Goal: Check status: Check status

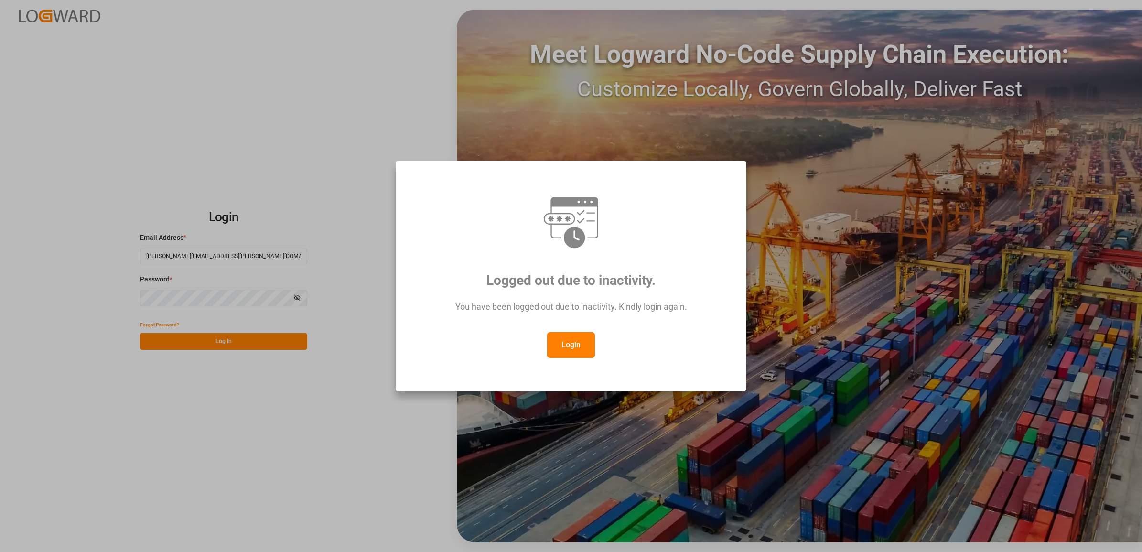
click at [563, 336] on button "Login" at bounding box center [571, 345] width 48 height 26
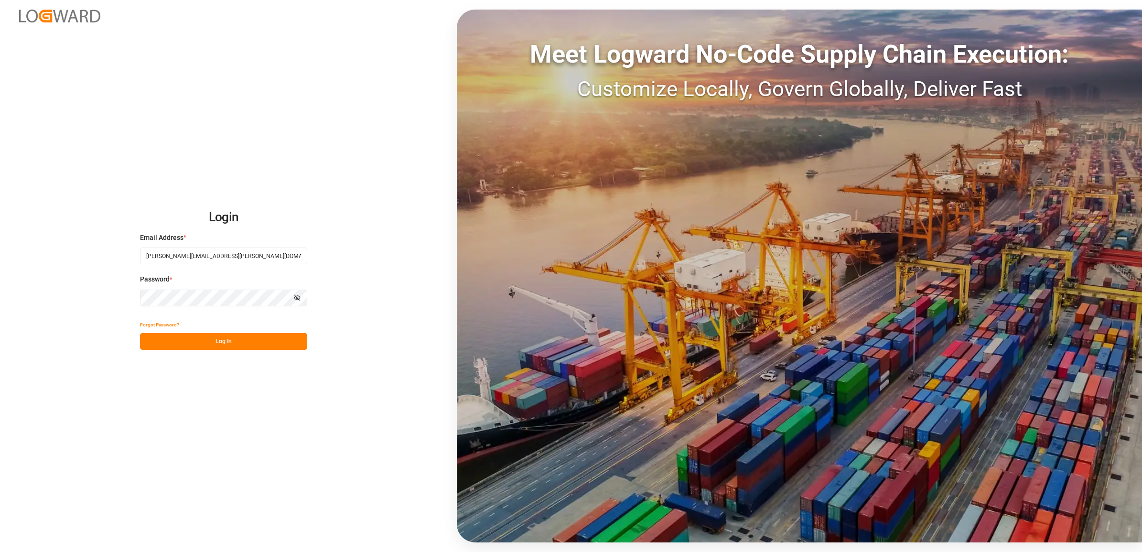
click at [243, 346] on button "Log In" at bounding box center [223, 341] width 167 height 17
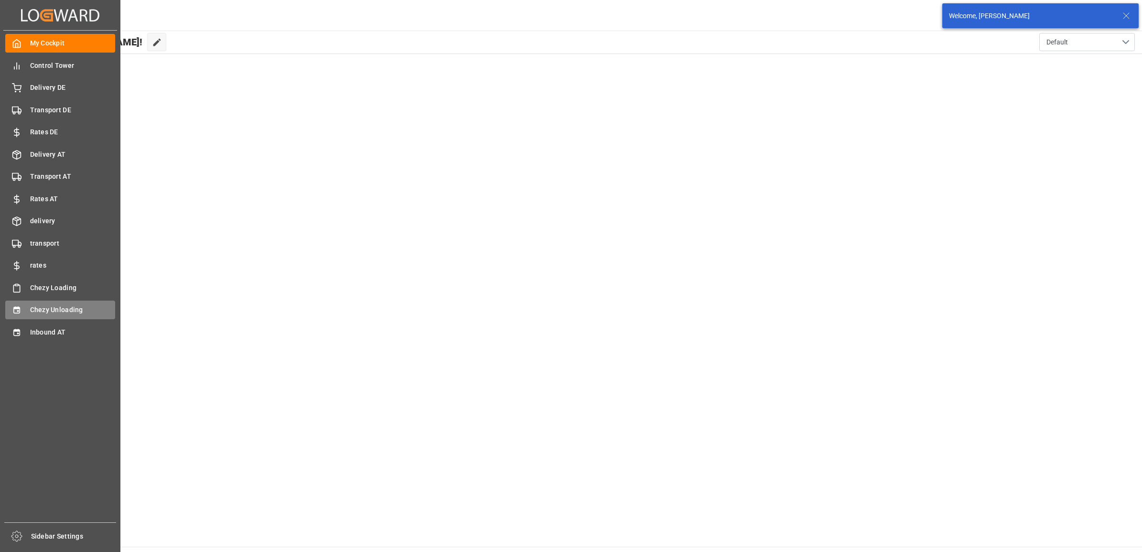
click at [22, 308] on div "Chezy Unloading Chezy Unloading" at bounding box center [60, 310] width 110 height 19
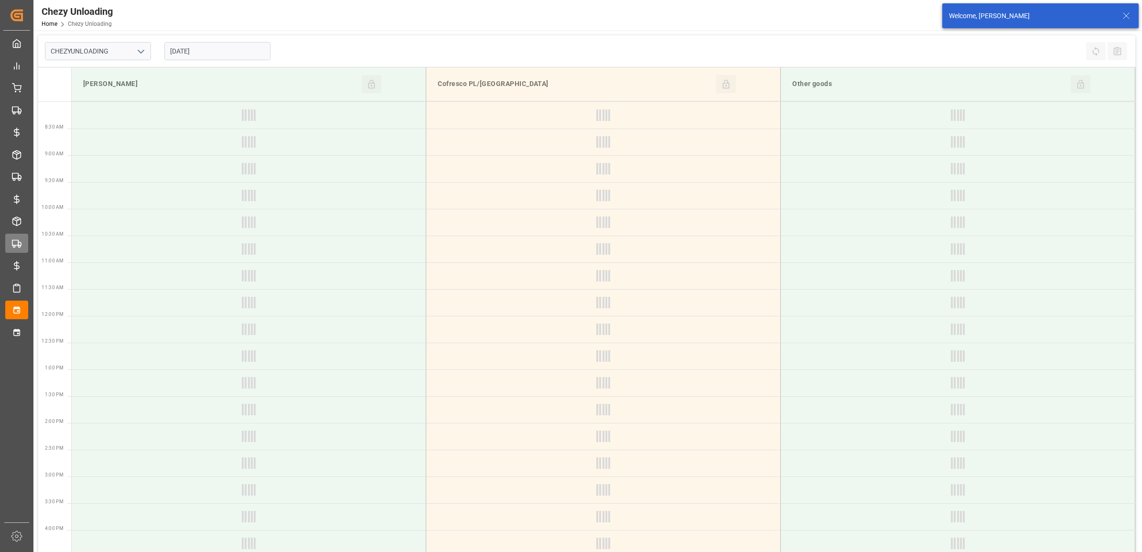
type input "Chezy Unloading"
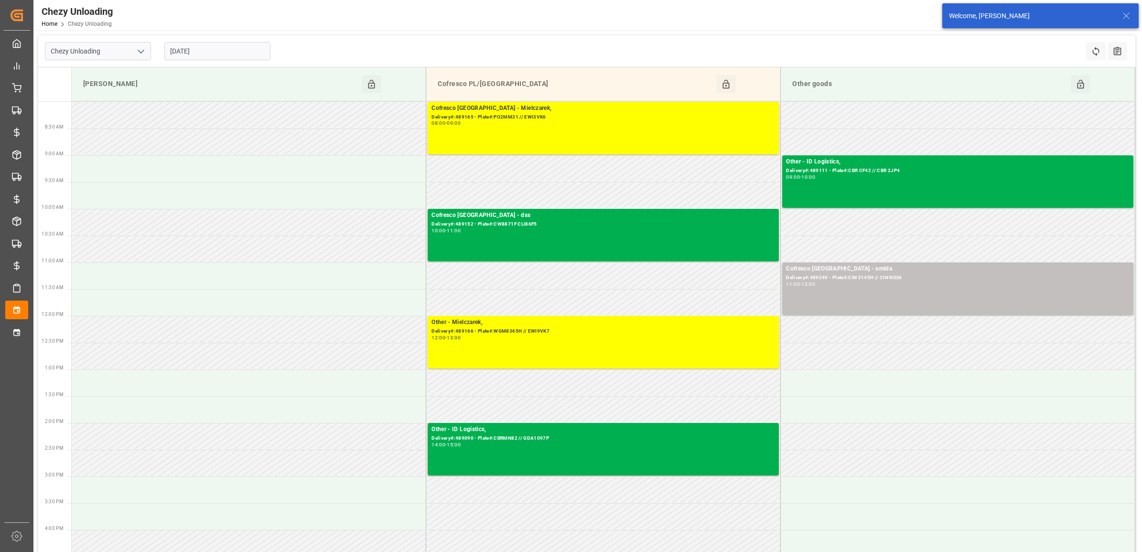
click at [208, 50] on input "[DATE]" at bounding box center [217, 51] width 106 height 18
